Goal: Task Accomplishment & Management: Manage account settings

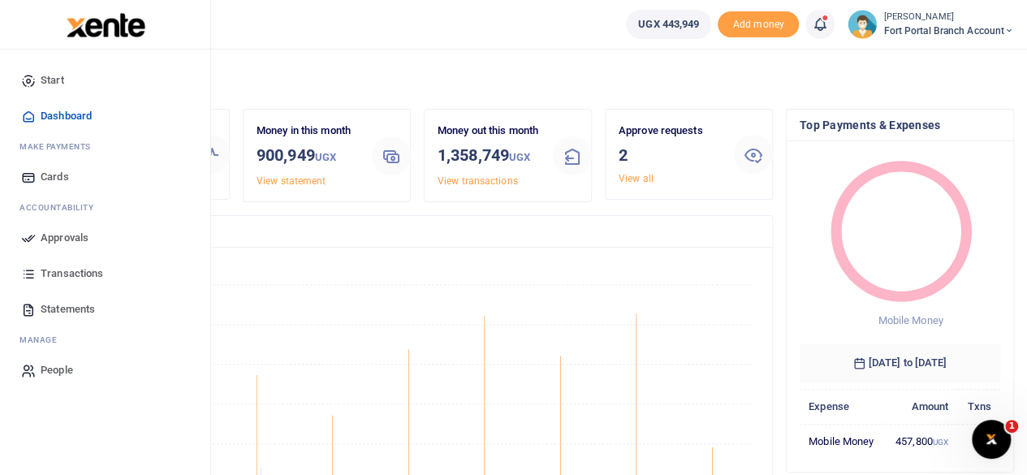
click at [83, 234] on span "Approvals" at bounding box center [65, 238] width 48 height 16
click at [68, 234] on span "Approvals" at bounding box center [65, 238] width 48 height 16
click at [59, 239] on span "Approvals" at bounding box center [65, 238] width 48 height 16
click at [79, 236] on span "Approvals" at bounding box center [65, 238] width 48 height 16
click at [65, 235] on span "Approvals" at bounding box center [65, 238] width 48 height 16
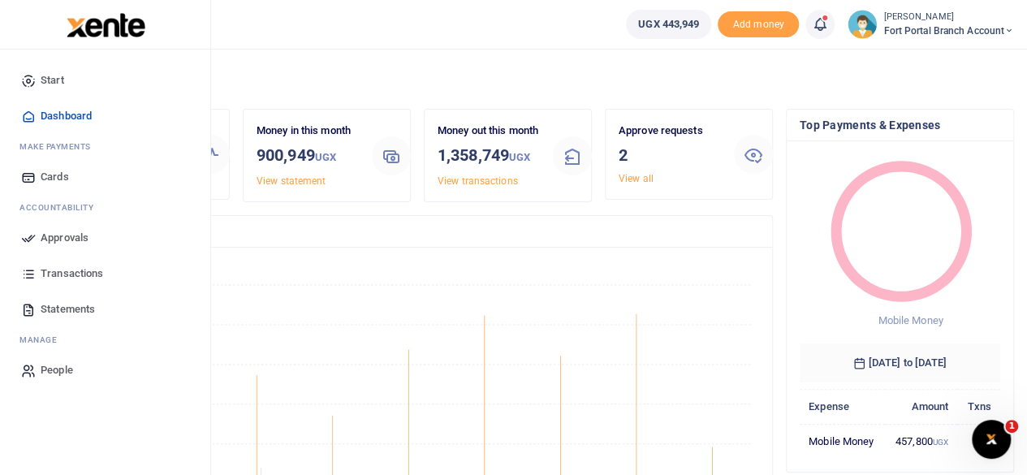
click at [83, 275] on span "Transactions" at bounding box center [72, 273] width 62 height 16
click at [65, 241] on span "Approvals" at bounding box center [65, 238] width 48 height 16
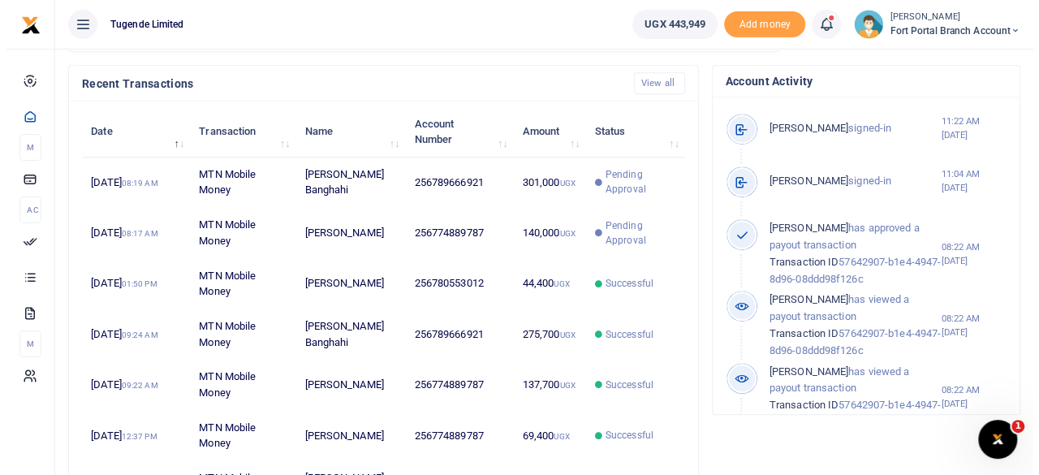
scroll to position [412, 0]
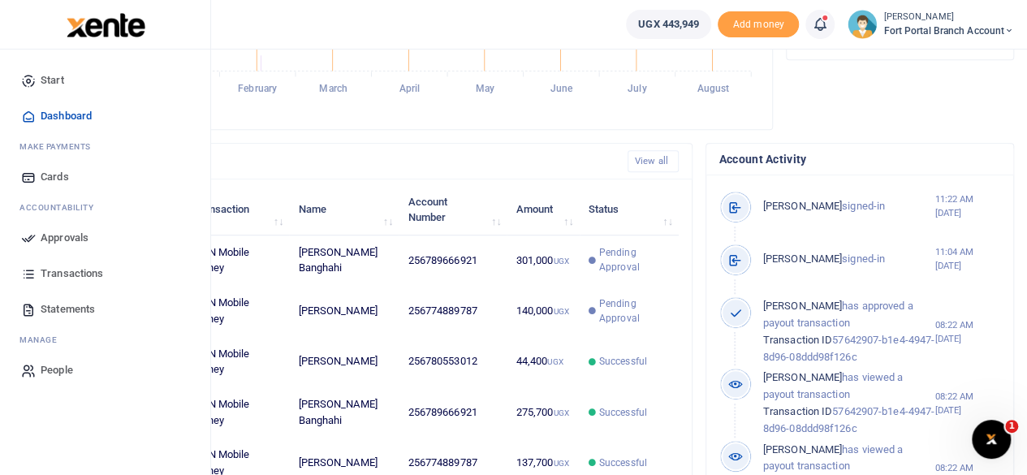
click at [77, 271] on span "Transactions" at bounding box center [72, 273] width 62 height 16
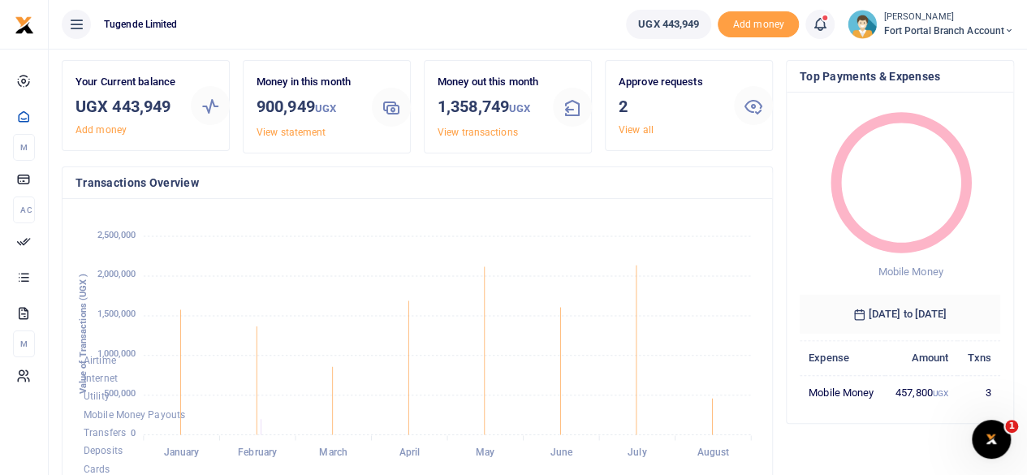
scroll to position [0, 0]
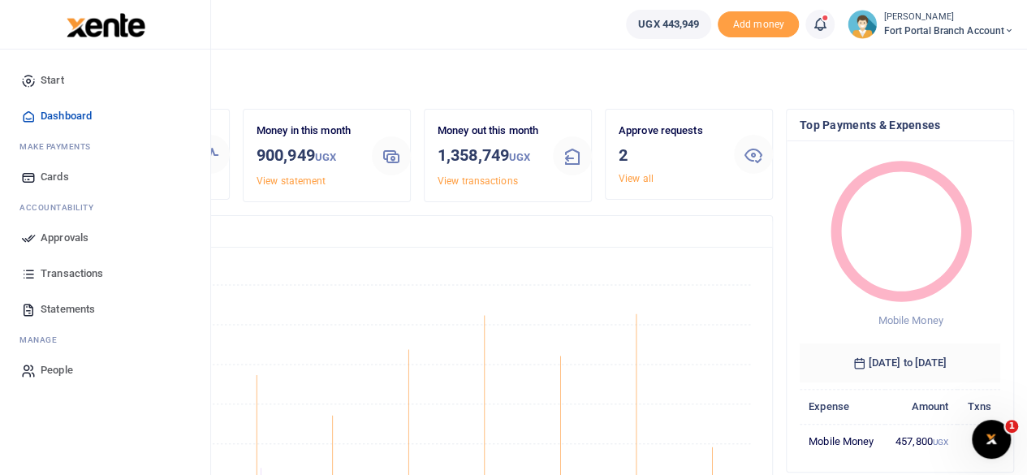
click at [71, 235] on span "Approvals" at bounding box center [65, 238] width 48 height 16
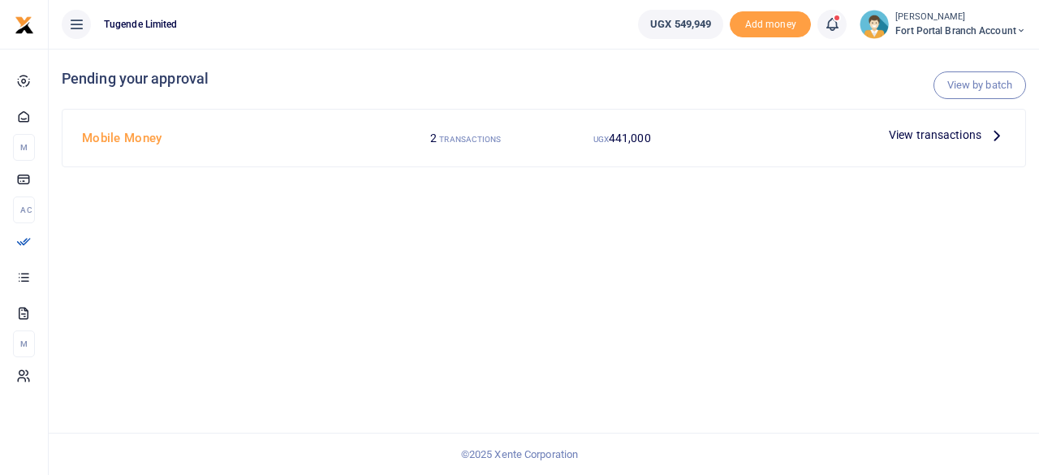
click at [904, 134] on span "View transactions" at bounding box center [935, 135] width 93 height 18
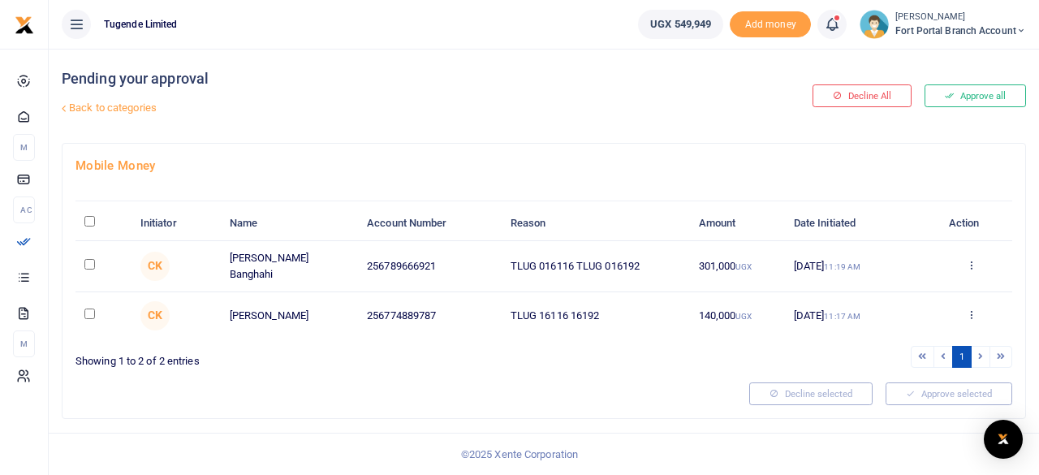
click at [86, 263] on input "checkbox" at bounding box center [89, 264] width 11 height 11
checkbox input "true"
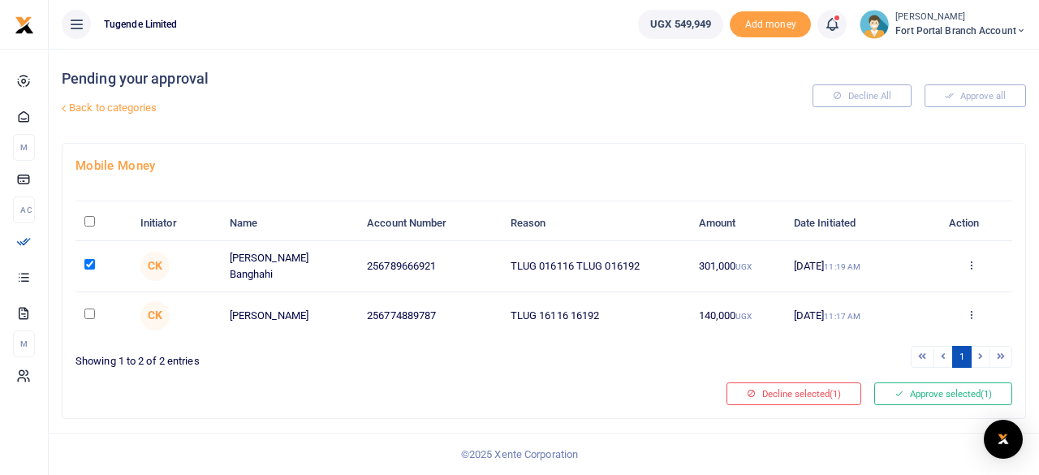
click at [86, 308] on input "checkbox" at bounding box center [89, 313] width 11 height 11
checkbox input "true"
click at [915, 382] on button "Approve selected (2)" at bounding box center [943, 393] width 138 height 23
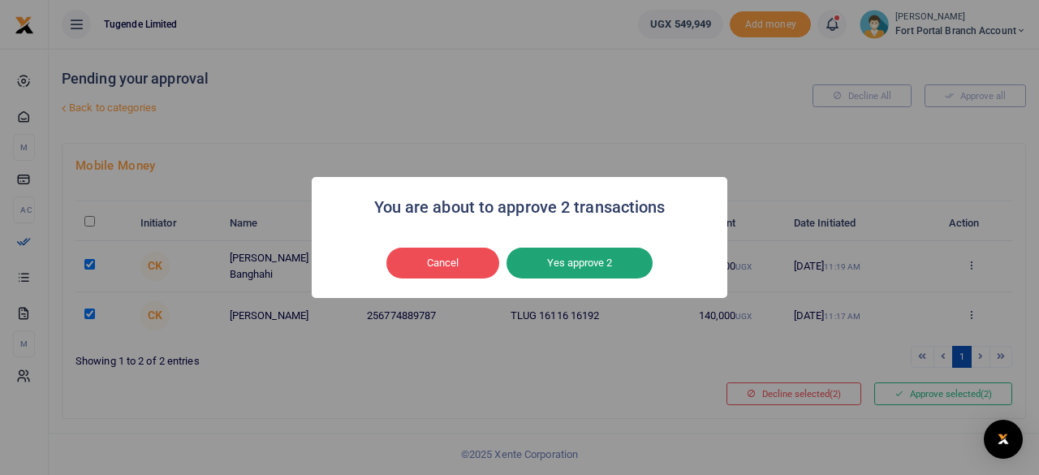
click at [582, 270] on button "Yes approve 2" at bounding box center [579, 263] width 146 height 31
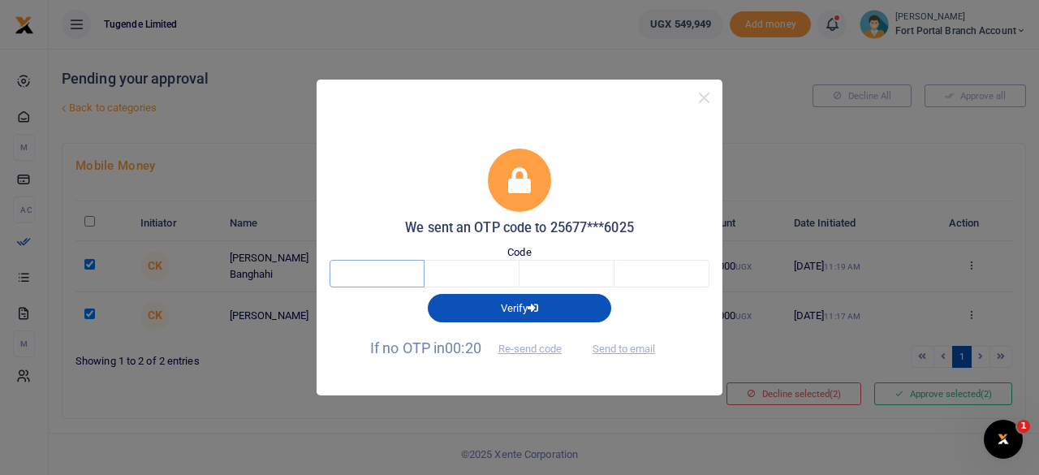
click at [411, 276] on input "text" at bounding box center [376, 274] width 95 height 28
type input "9"
type input "1"
type input "8"
type input "4"
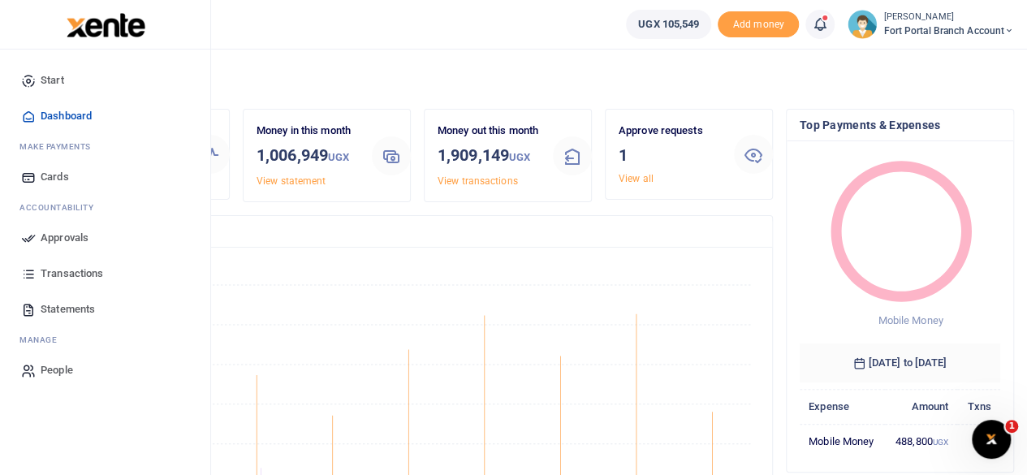
click at [67, 238] on span "Approvals" at bounding box center [65, 238] width 48 height 16
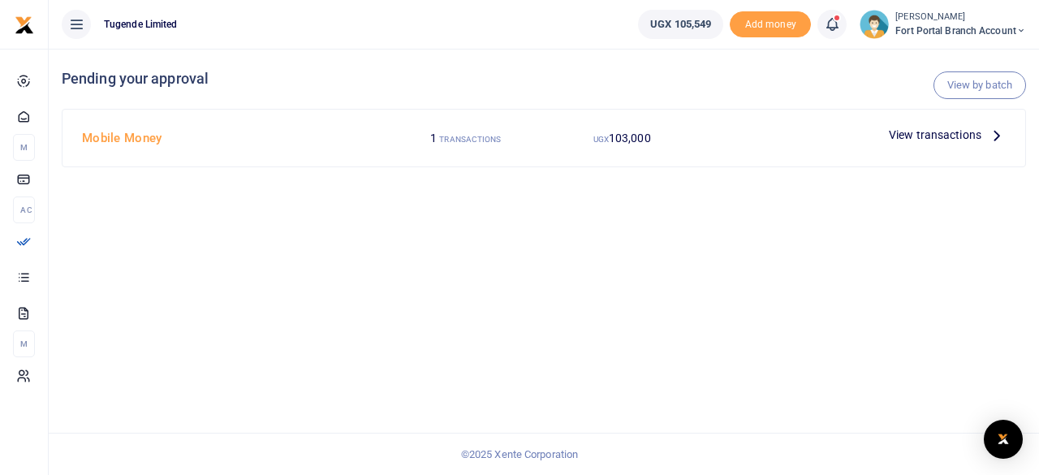
click at [910, 136] on span "View transactions" at bounding box center [935, 135] width 93 height 18
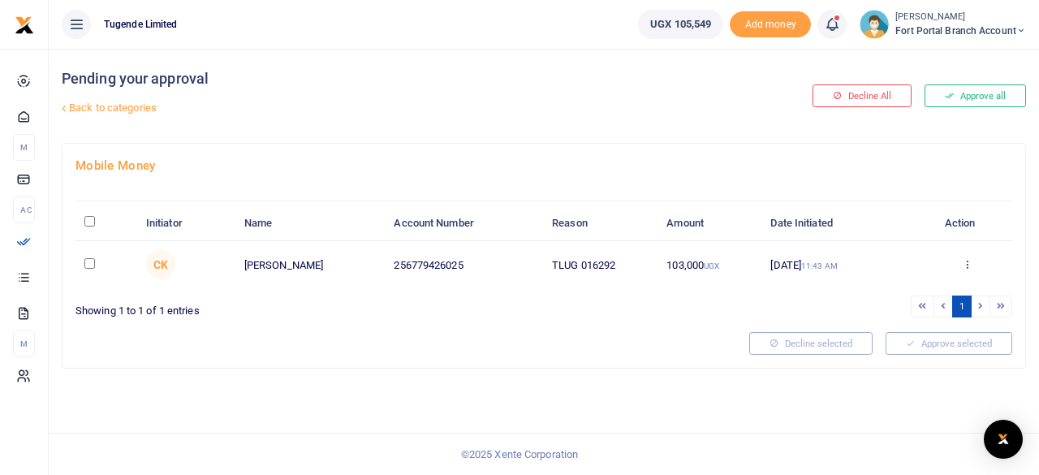
click at [89, 260] on input "checkbox" at bounding box center [89, 263] width 11 height 11
checkbox input "true"
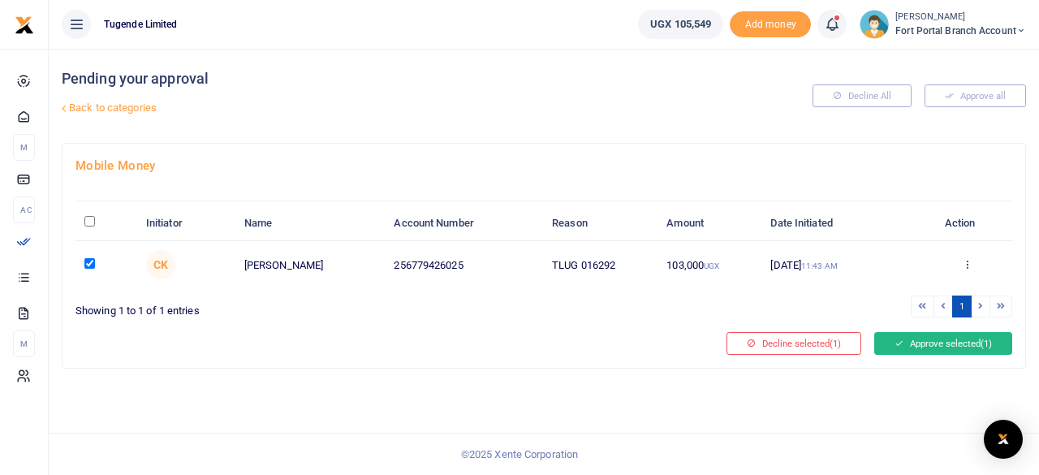
click at [955, 342] on button "Approve selected (1)" at bounding box center [943, 343] width 138 height 23
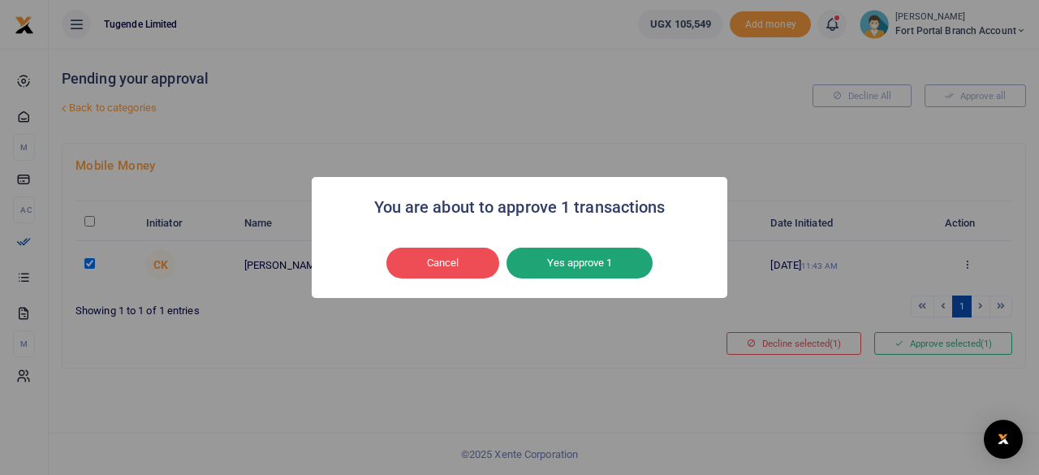
click at [557, 262] on button "Yes approve 1" at bounding box center [579, 263] width 146 height 31
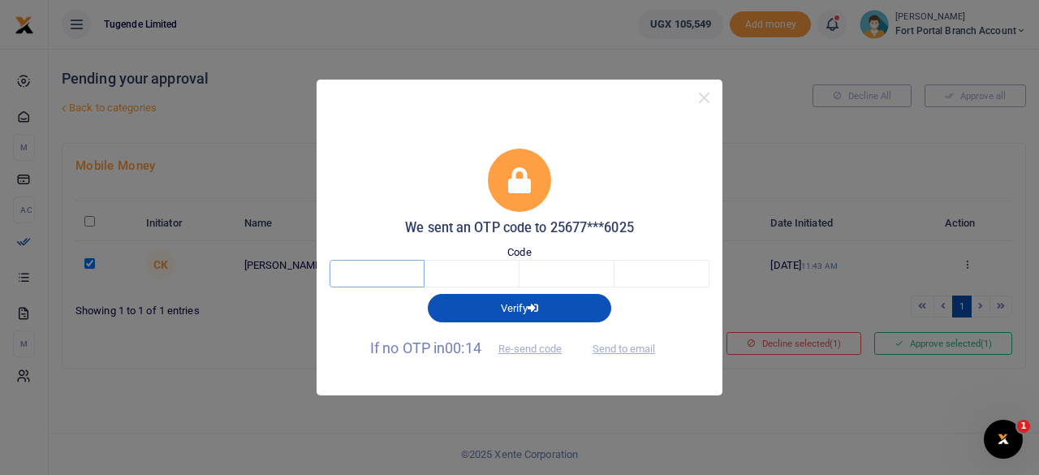
click at [403, 278] on input "text" at bounding box center [376, 274] width 95 height 28
type input "2"
type input "1"
type input "6"
type input "8"
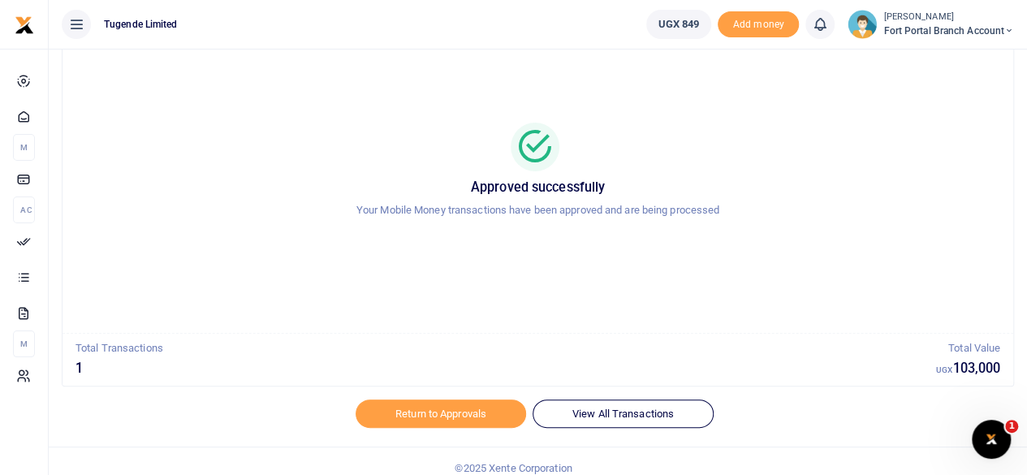
scroll to position [83, 0]
